Goal: Task Accomplishment & Management: Use online tool/utility

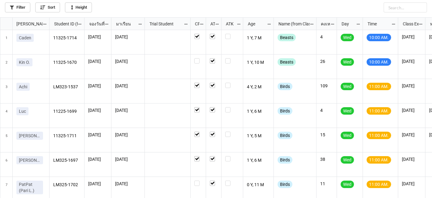
scroll to position [223, 0]
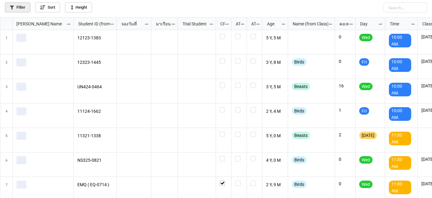
scroll to position [177, 429]
click at [20, 8] on link "Filter" at bounding box center [17, 7] width 25 height 10
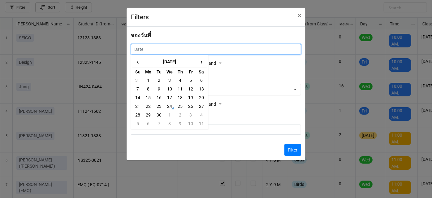
click at [216, 53] on input "text" at bounding box center [216, 49] width 170 height 11
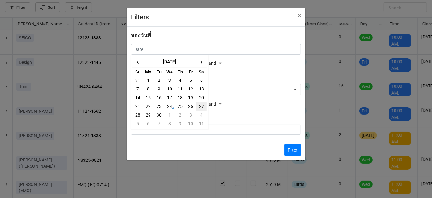
click at [200, 105] on td "27" at bounding box center [201, 106] width 11 height 9
type input "27/9/2025"
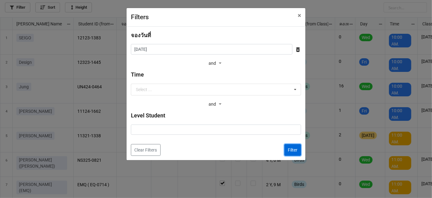
click at [295, 151] on button "Filter" at bounding box center [293, 150] width 17 height 12
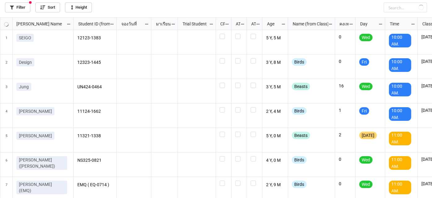
checkbox input "false"
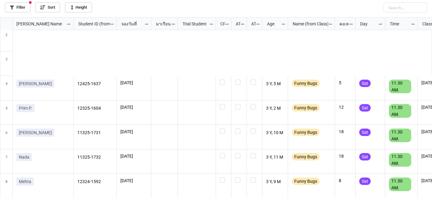
scroll to position [0, 0]
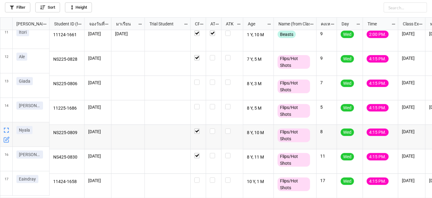
scroll to position [251, 0]
checkbox input "true"
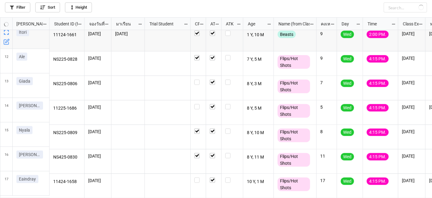
checkbox input "true"
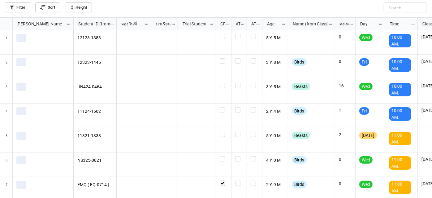
scroll to position [177, 429]
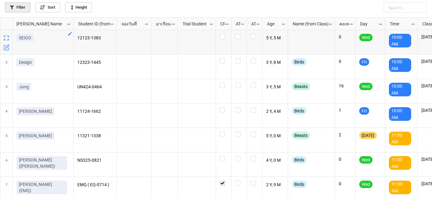
click at [23, 6] on link "Filter" at bounding box center [17, 7] width 25 height 10
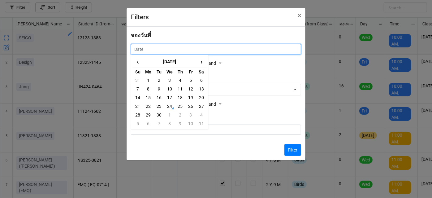
click at [211, 49] on input "text" at bounding box center [216, 49] width 170 height 11
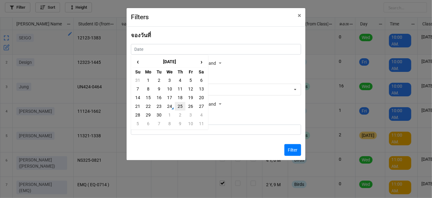
click at [179, 110] on td "25" at bounding box center [180, 106] width 11 height 9
type input "[DATE]"
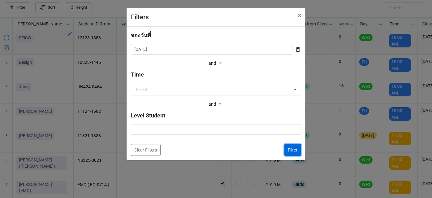
click at [290, 150] on button "Filter" at bounding box center [293, 150] width 17 height 12
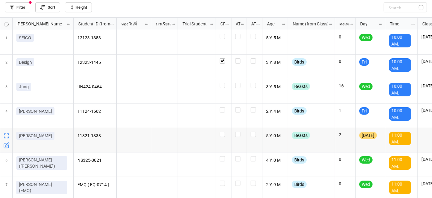
checkbox input "true"
checkbox input "false"
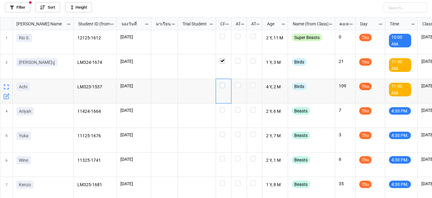
click at [222, 83] on label "grid" at bounding box center [224, 83] width 8 height 0
click at [223, 107] on label "grid" at bounding box center [224, 107] width 8 height 0
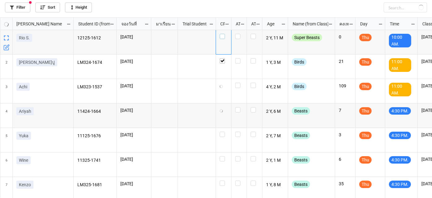
click at [224, 34] on label "grid" at bounding box center [224, 34] width 8 height 0
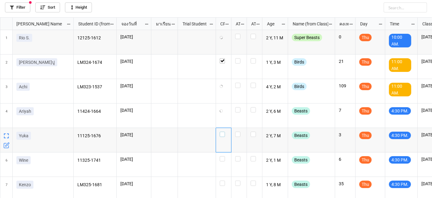
click at [224, 132] on label "grid" at bounding box center [224, 132] width 8 height 0
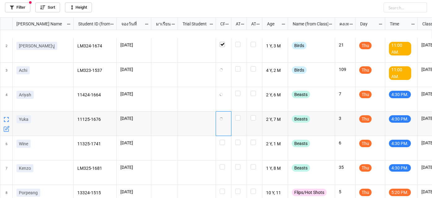
scroll to position [30, 0]
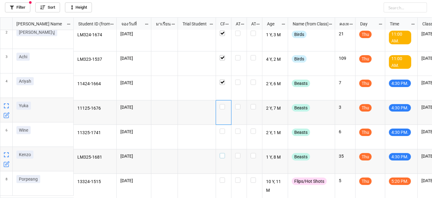
click at [222, 153] on label "grid" at bounding box center [224, 153] width 8 height 0
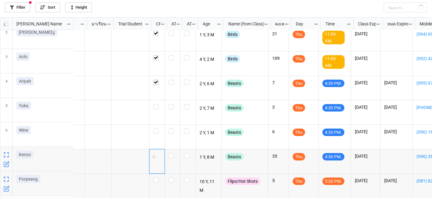
scroll to position [0, 67]
checkbox input "true"
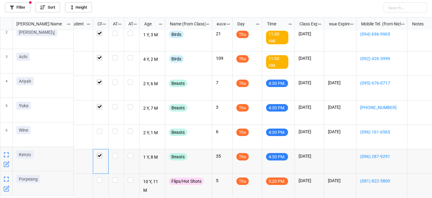
scroll to position [0, 131]
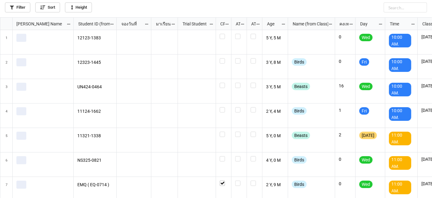
scroll to position [177, 429]
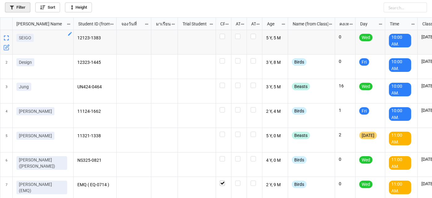
click at [20, 10] on link "Filter" at bounding box center [17, 7] width 25 height 10
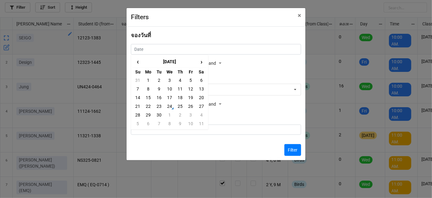
drag, startPoint x: 168, startPoint y: 50, endPoint x: 161, endPoint y: 112, distance: 61.7
click at [161, 112] on td "30" at bounding box center [159, 115] width 11 height 9
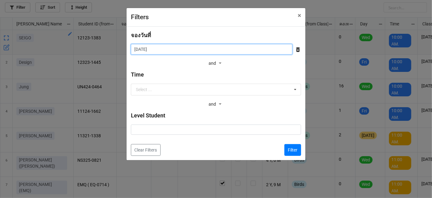
click at [172, 46] on input "[DATE]" at bounding box center [212, 49] width 162 height 11
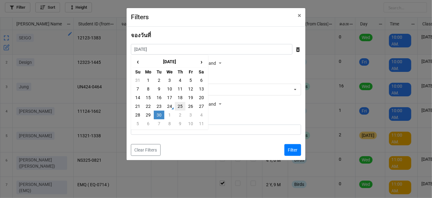
click at [181, 104] on td "25" at bounding box center [180, 106] width 11 height 9
type input "[DATE]"
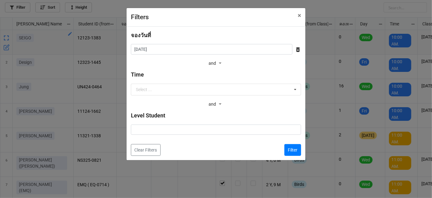
click at [180, 95] on div "Time Select ... 9:00 AM. 9.50 AM. 10:00 AM. 10.40 AM. 11:00 AM. 11.30 AM. 1:00 …" at bounding box center [216, 89] width 170 height 38
click at [181, 90] on input "text" at bounding box center [217, 89] width 170 height 11
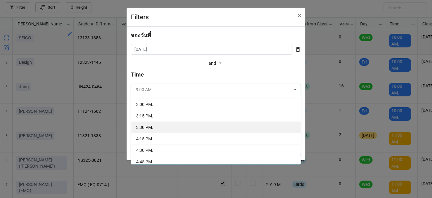
scroll to position [112, 0]
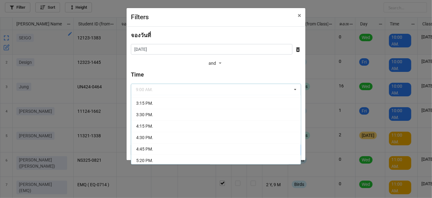
drag, startPoint x: 184, startPoint y: 134, endPoint x: 206, endPoint y: 138, distance: 21.8
click at [185, 134] on div "4:30 PM." at bounding box center [216, 137] width 170 height 11
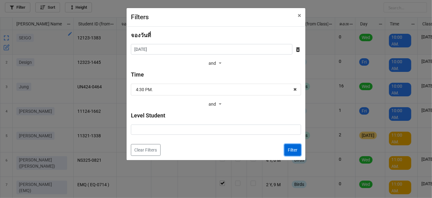
click at [295, 147] on button "Filter" at bounding box center [293, 150] width 17 height 12
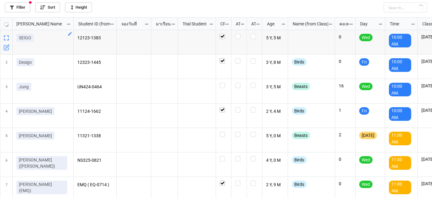
checkbox input "true"
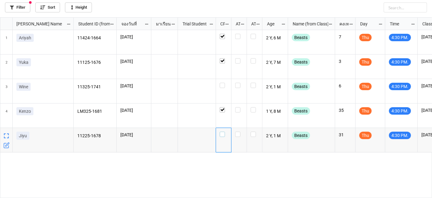
click at [223, 132] on label "grid" at bounding box center [224, 132] width 8 height 0
